Goal: Information Seeking & Learning: Check status

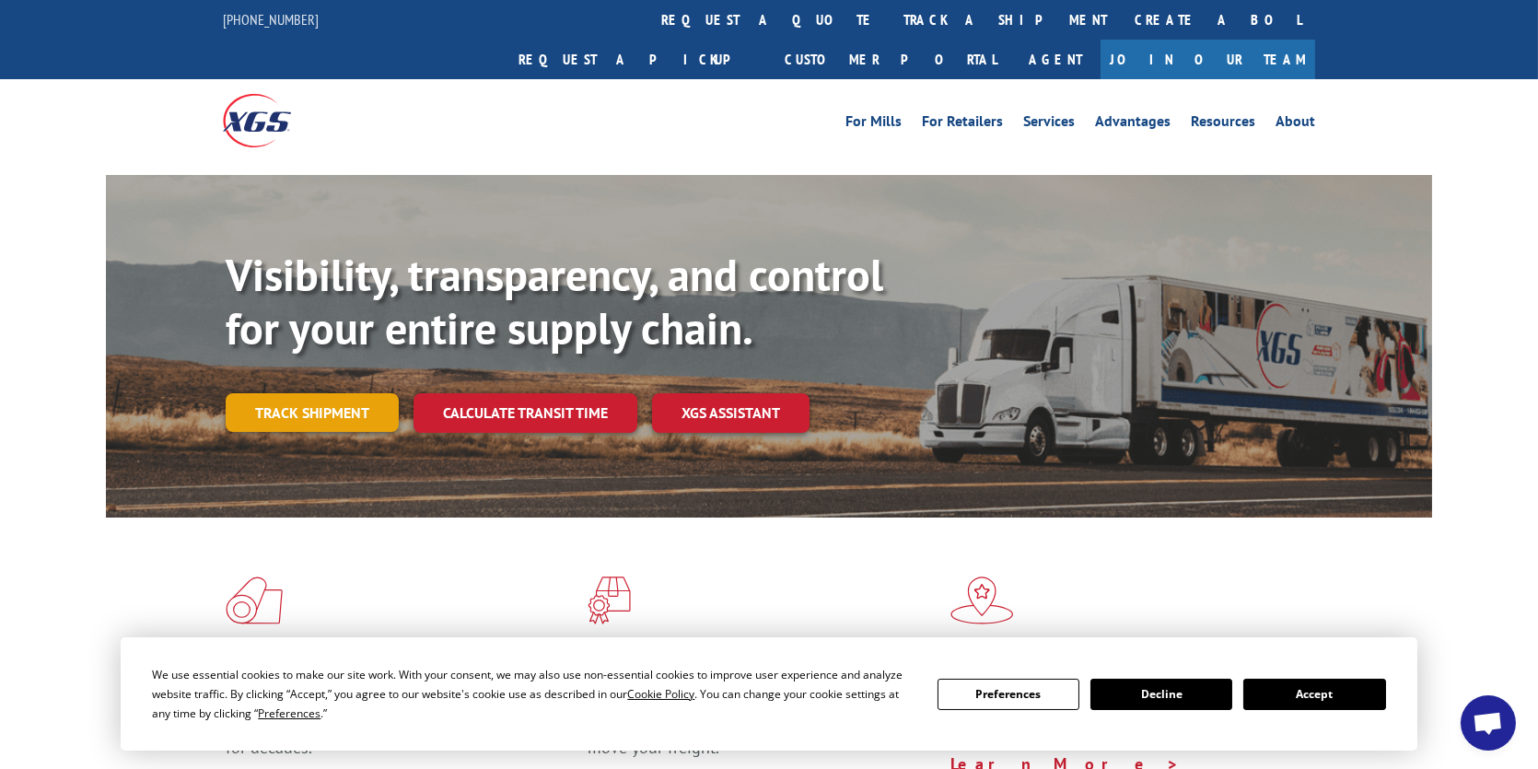
click at [344, 393] on link "Track shipment" at bounding box center [312, 412] width 173 height 39
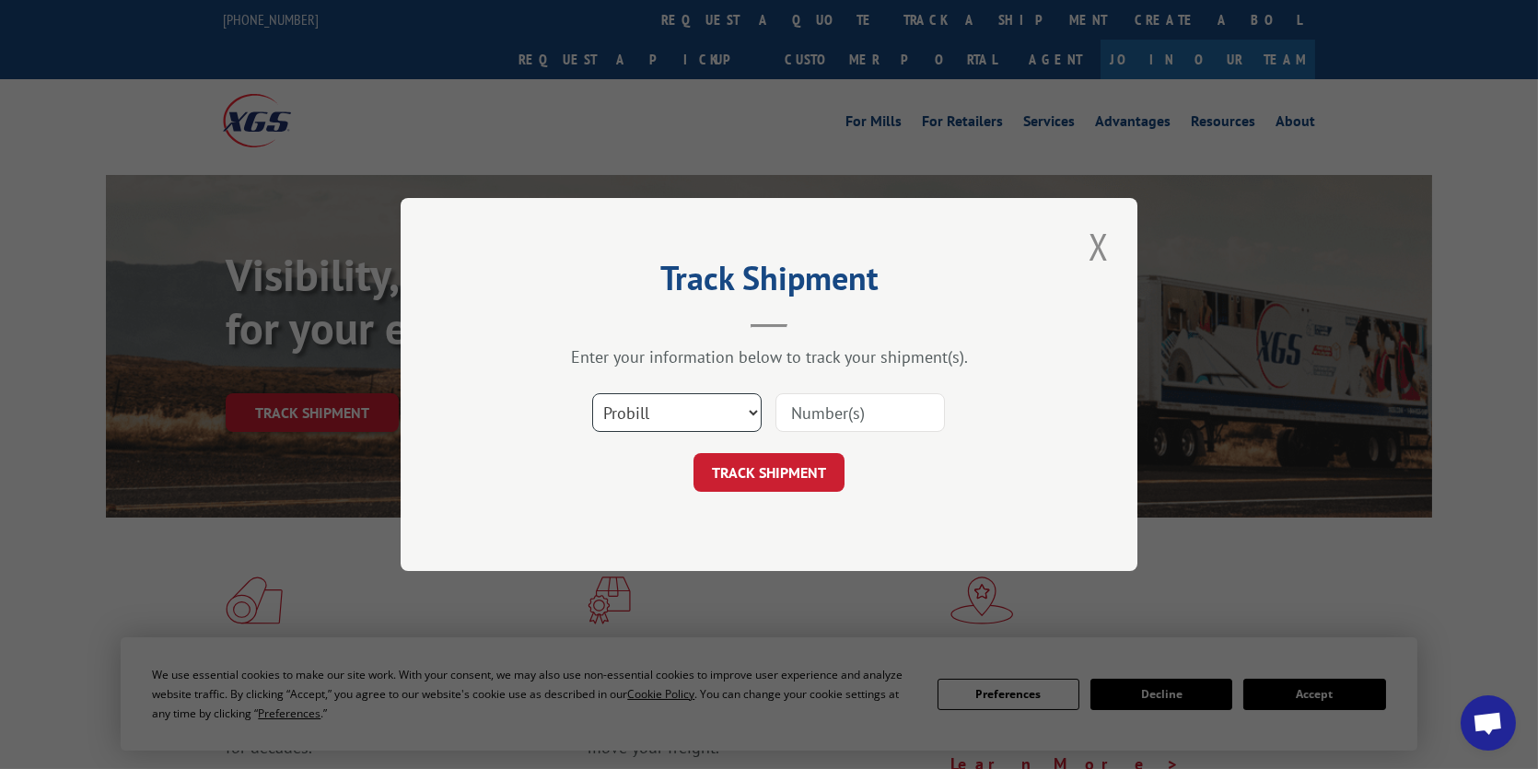
click at [754, 412] on select "Select category... Probill BOL PO" at bounding box center [676, 412] width 169 height 39
select select "bol"
click at [592, 393] on select "Select category... Probill BOL PO" at bounding box center [676, 412] width 169 height 39
click at [805, 420] on input at bounding box center [859, 412] width 169 height 39
type input "241923"
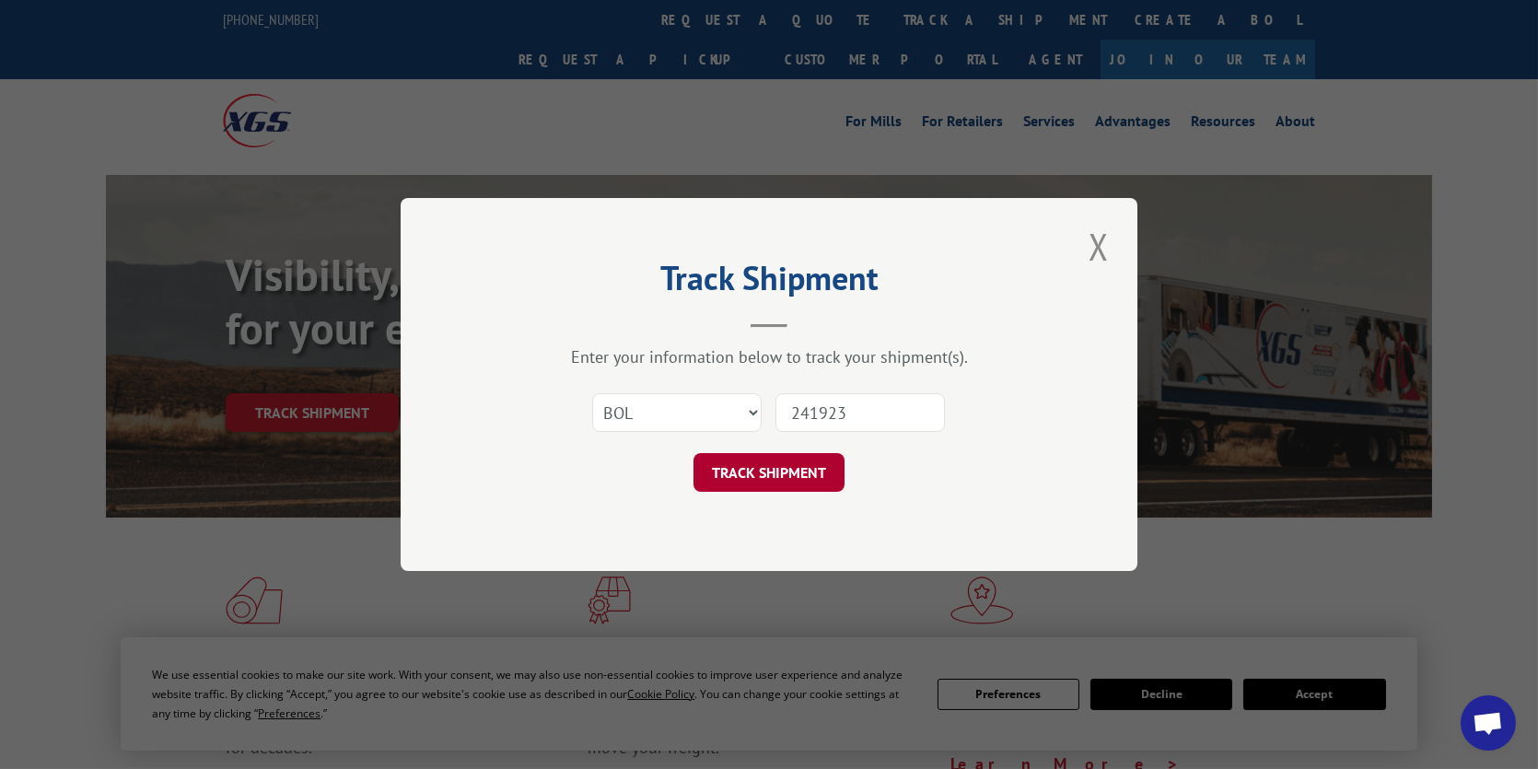
click at [760, 474] on button "TRACK SHIPMENT" at bounding box center [768, 472] width 151 height 39
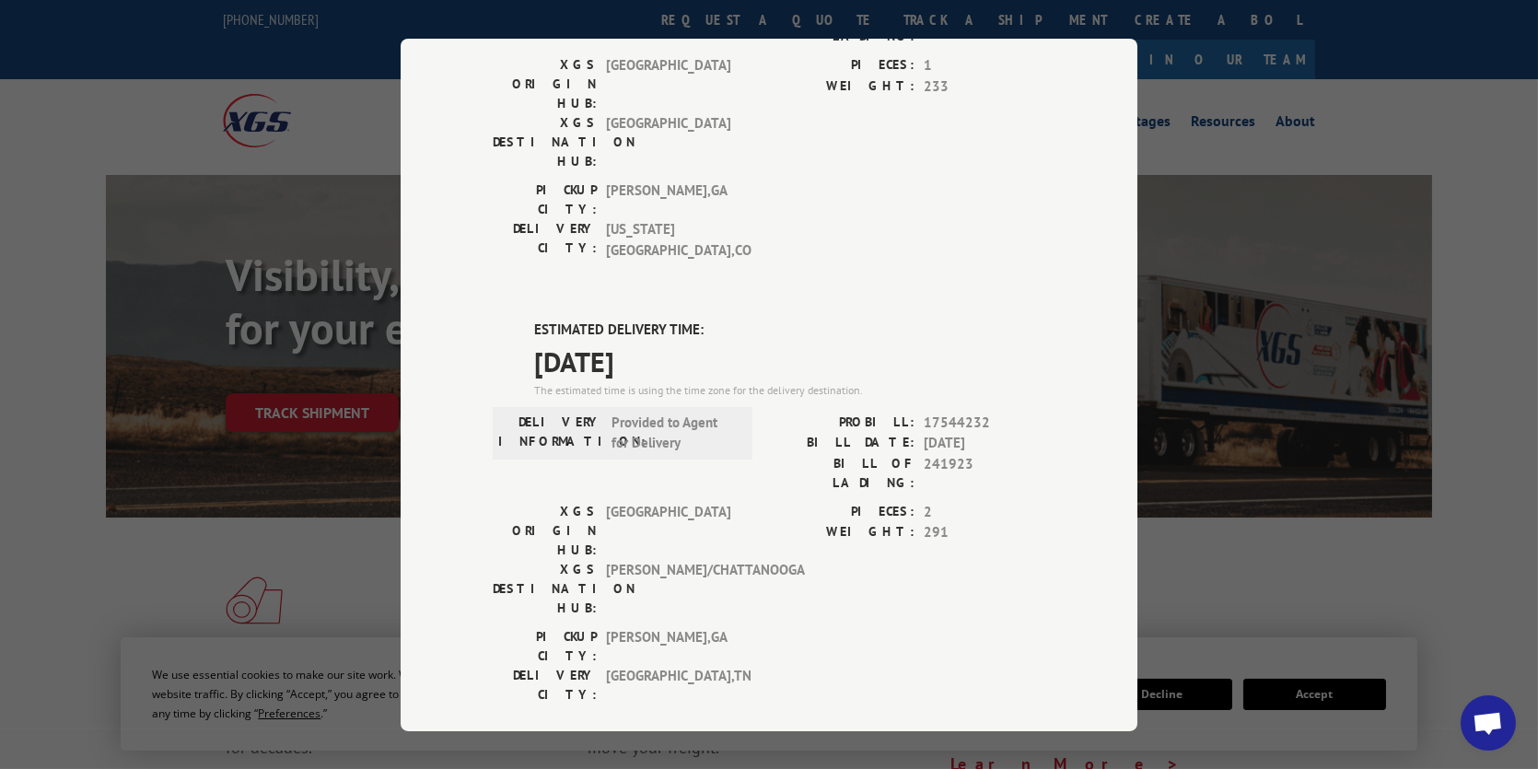
scroll to position [368, 0]
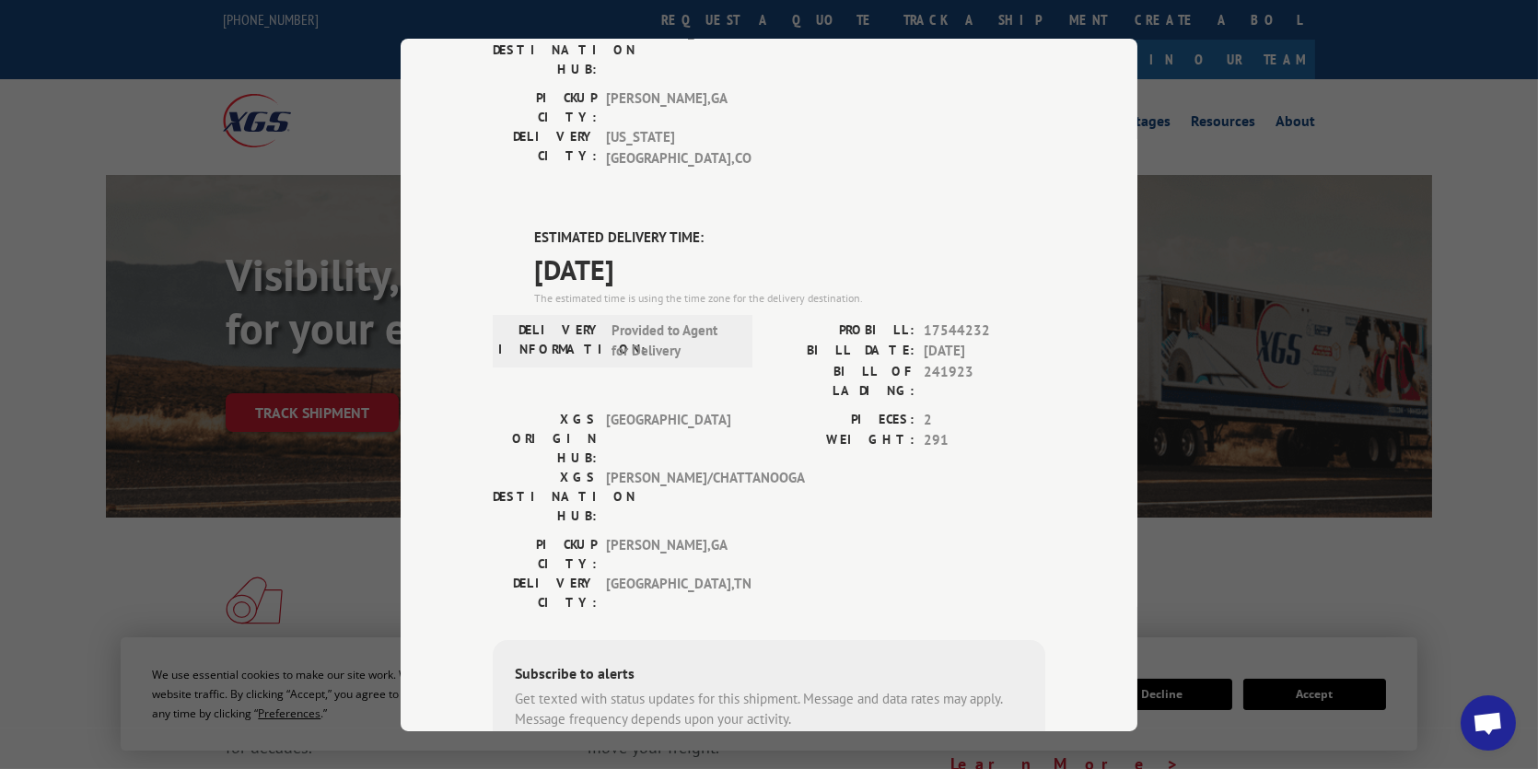
click at [1240, 357] on div "Track Shipment DELIVERED DELIVERY INFORMATION: [DATE] 11:10 am [PERSON_NAME]: 1…" at bounding box center [769, 384] width 1538 height 769
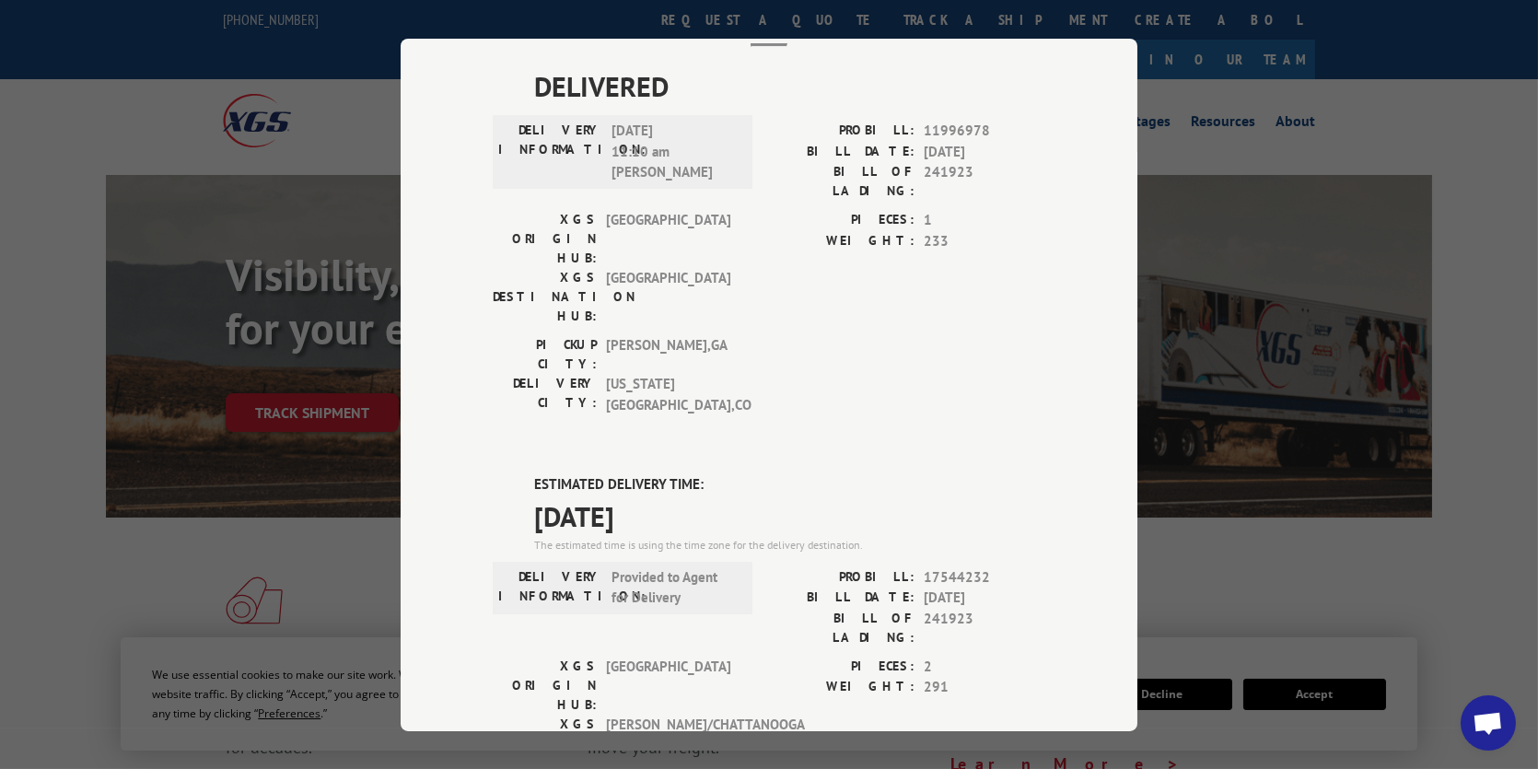
scroll to position [0, 0]
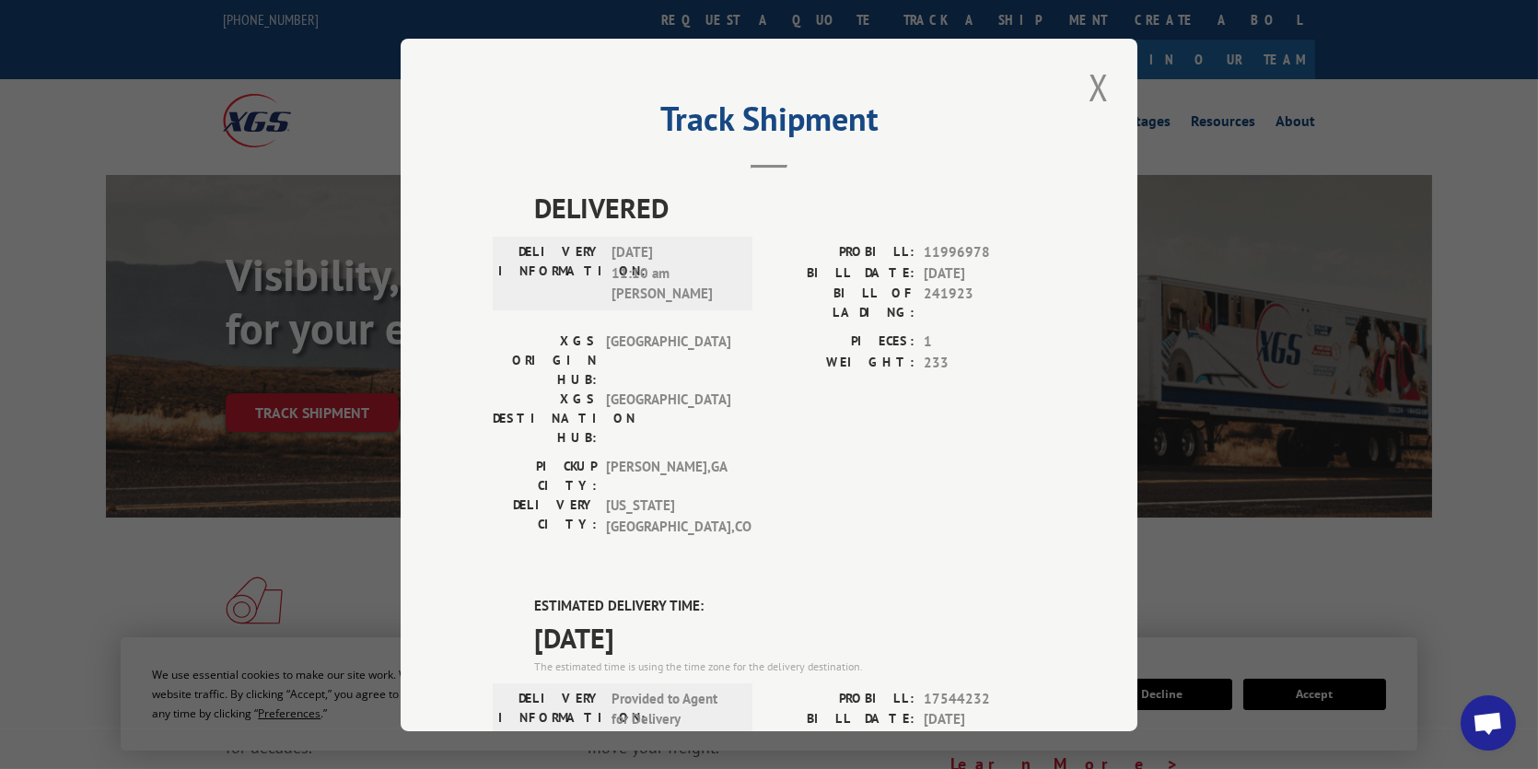
click at [1090, 87] on button "Close modal" at bounding box center [1098, 87] width 31 height 51
